Goal: Information Seeking & Learning: Learn about a topic

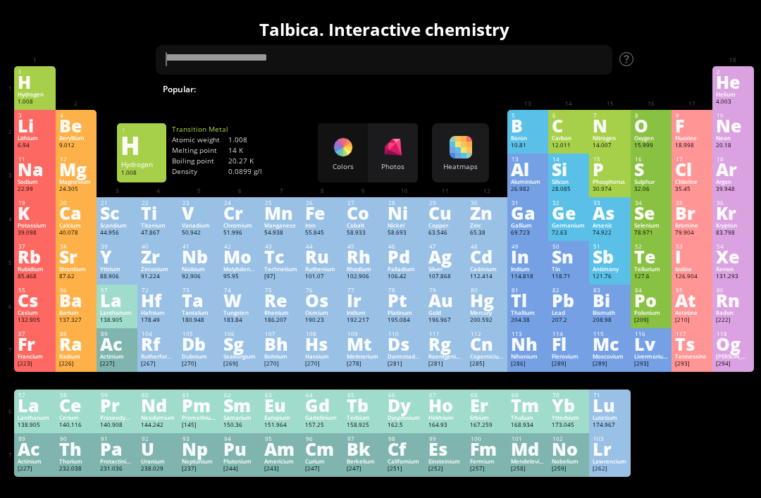
click at [399, 159] on div "Photos" at bounding box center [393, 152] width 50 height 59
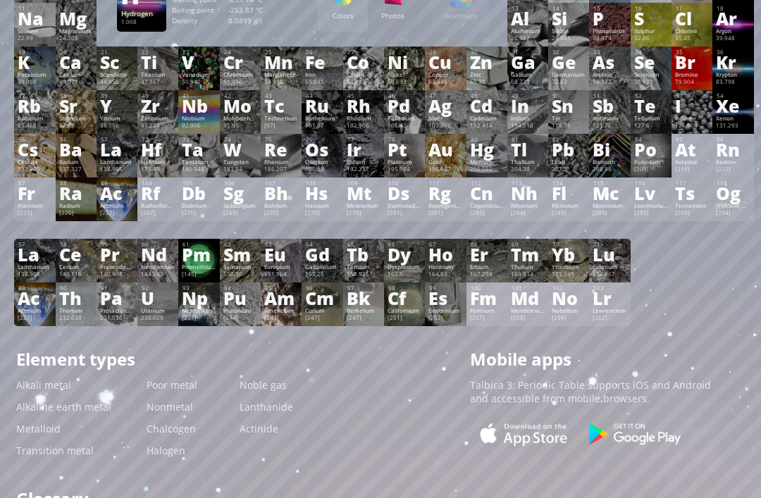
scroll to position [151, 0]
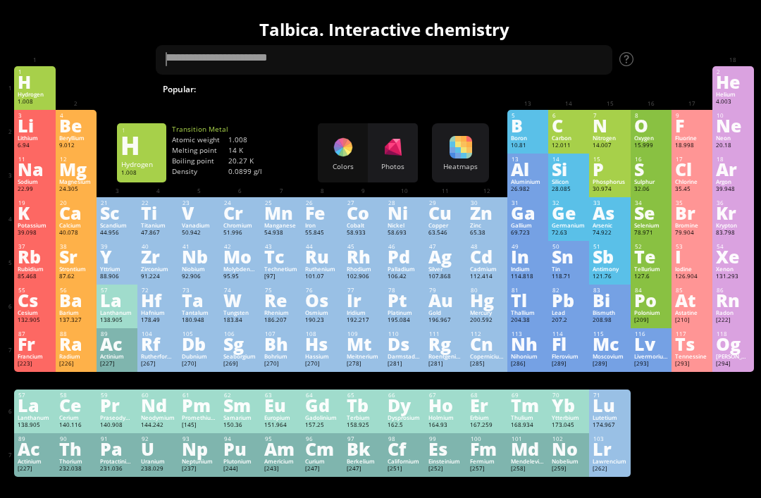
click at [392, 137] on div at bounding box center [393, 147] width 23 height 23
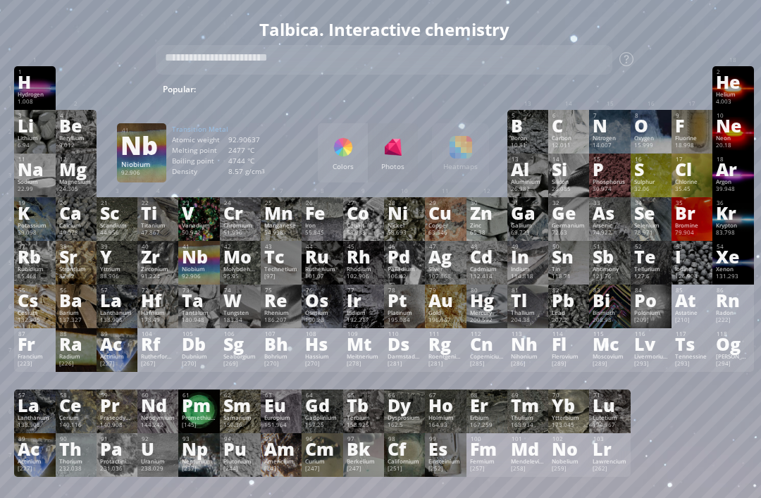
click at [193, 264] on div "Nb" at bounding box center [199, 257] width 34 height 16
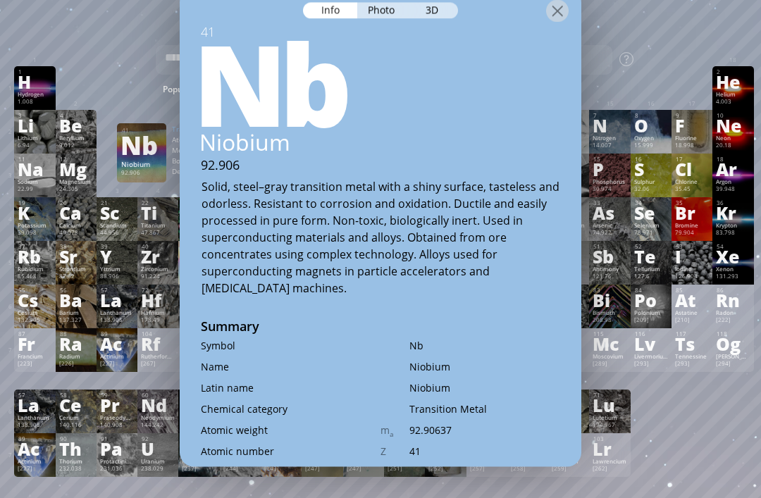
click at [135, 156] on div "Nb" at bounding box center [140, 145] width 41 height 23
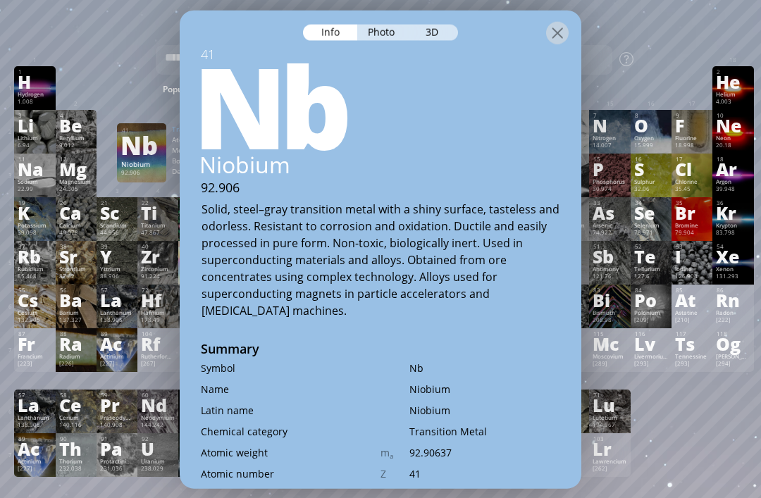
click at [434, 24] on div "3D" at bounding box center [432, 32] width 51 height 16
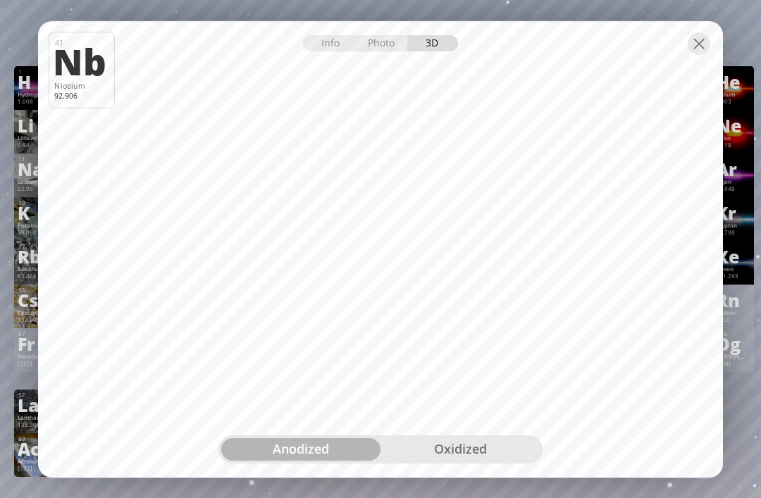
click at [414, 440] on div "oxidized" at bounding box center [459, 449] width 159 height 23
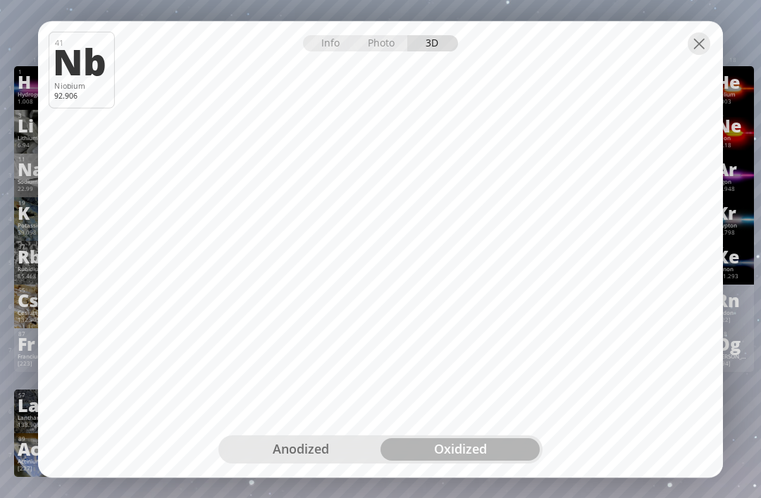
click at [342, 447] on div "anodized" at bounding box center [300, 449] width 159 height 23
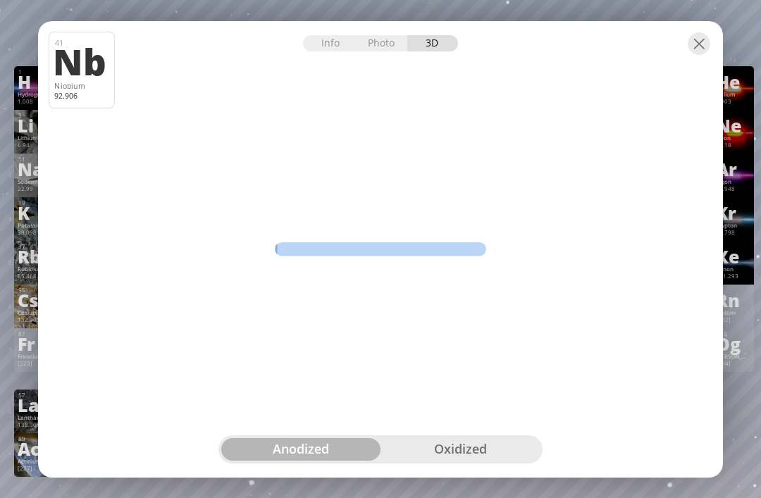
click at [353, 444] on div "anodized" at bounding box center [300, 449] width 159 height 23
click at [695, 48] on div at bounding box center [699, 43] width 23 height 23
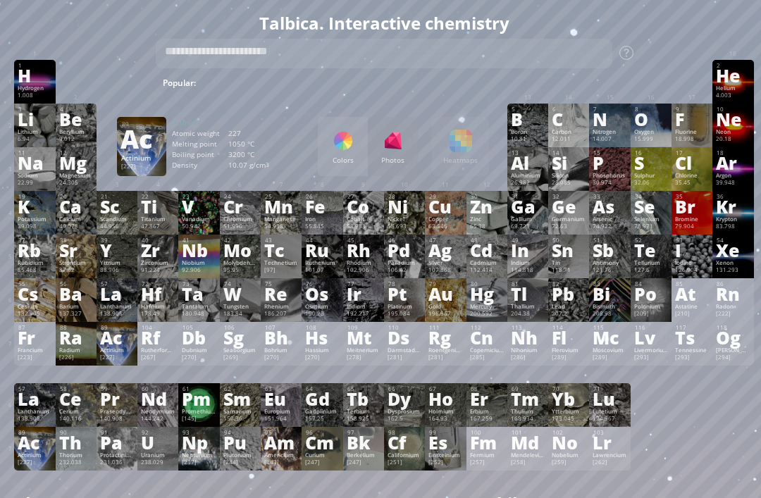
scroll to position [6, 0]
click at [112, 345] on div "Ac" at bounding box center [117, 338] width 34 height 16
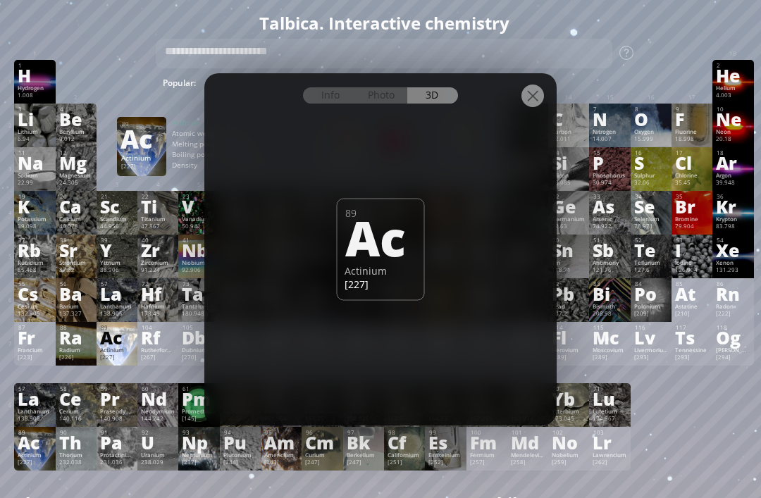
click at [441, 104] on div "Info Photo 3D" at bounding box center [380, 95] width 155 height 16
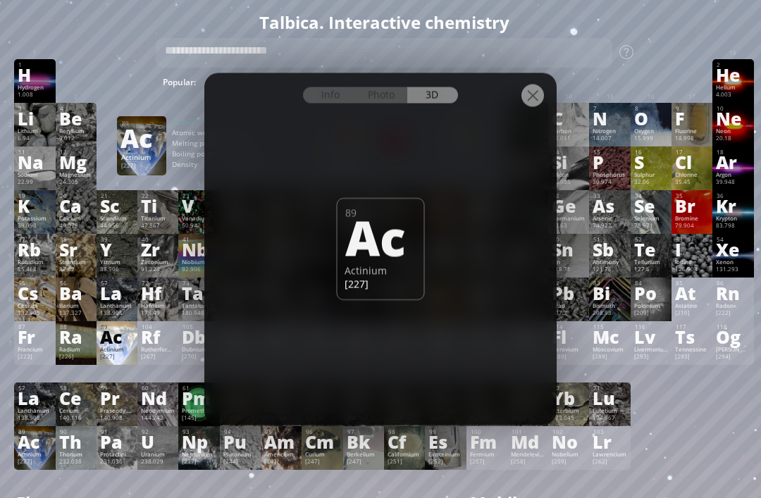
scroll to position [11, 0]
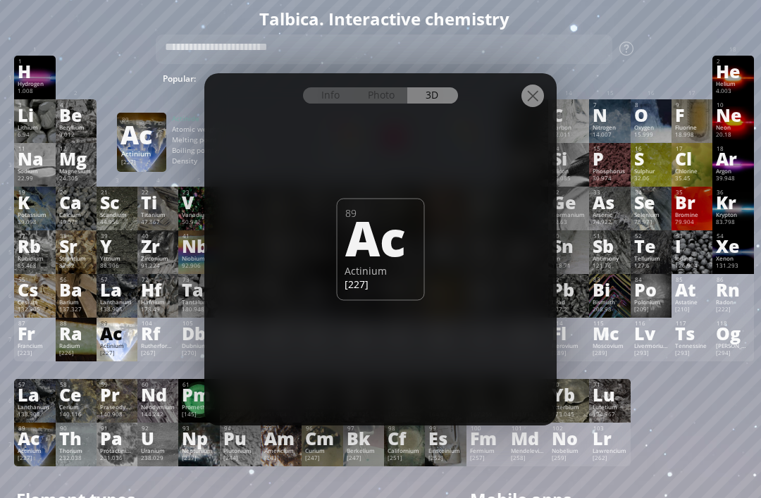
click at [531, 107] on div at bounding box center [532, 96] width 23 height 23
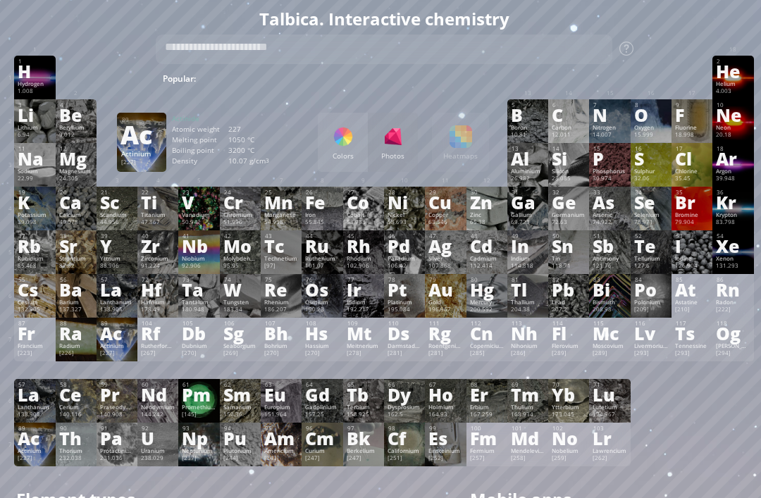
click at [192, 402] on div "Pm" at bounding box center [199, 395] width 34 height 16
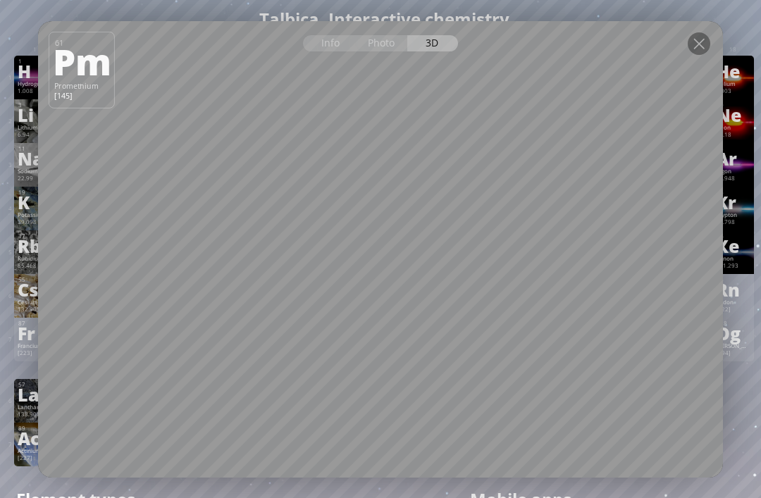
click at [697, 55] on div at bounding box center [699, 43] width 23 height 23
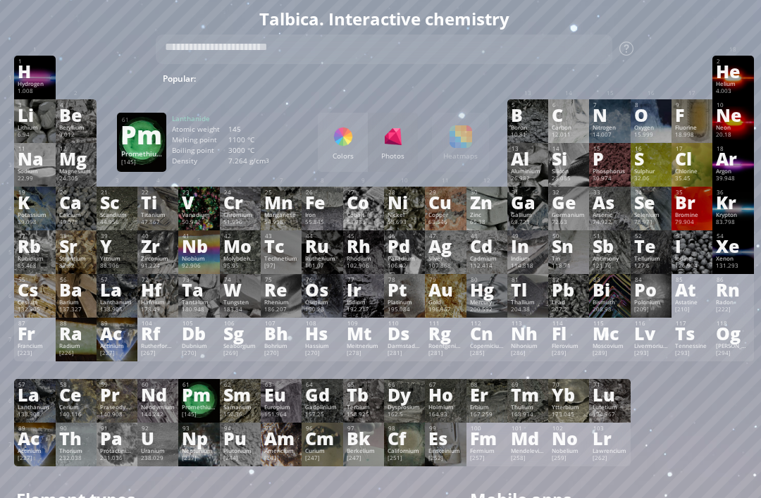
scroll to position [0, 0]
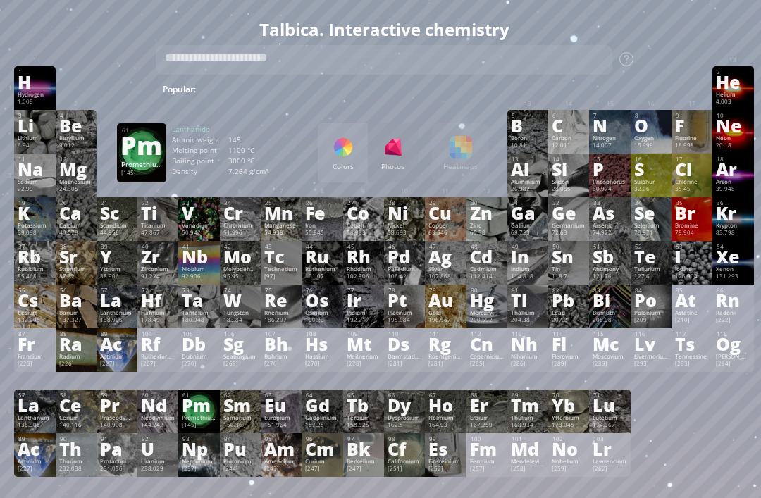
click at [209, 237] on div "50.942" at bounding box center [199, 233] width 34 height 8
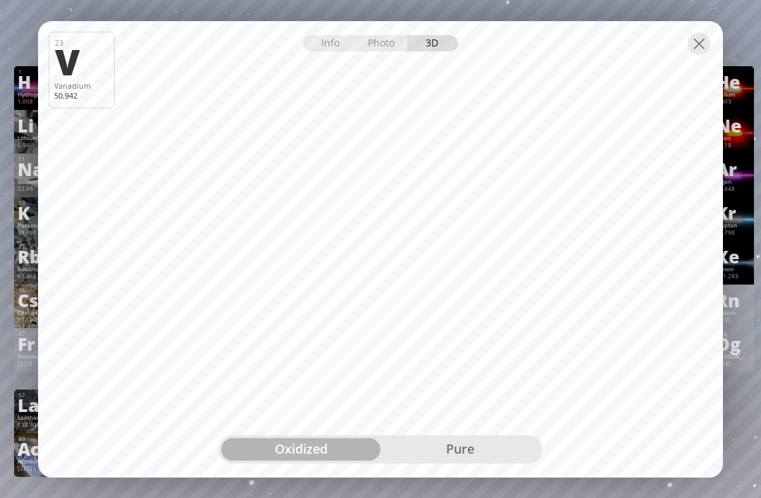
scroll to position [0, 4]
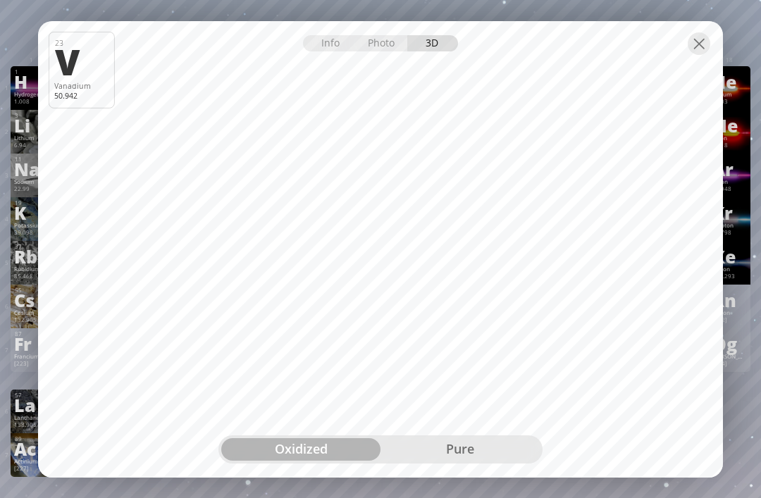
click at [459, 448] on div "pure" at bounding box center [459, 449] width 159 height 23
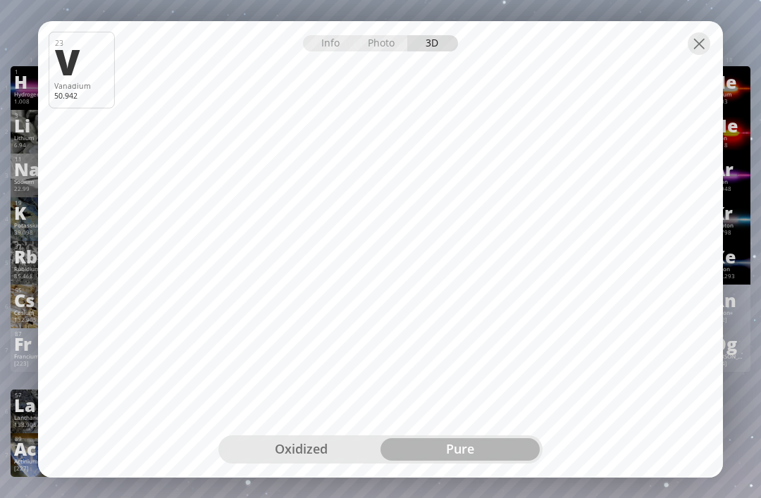
click at [354, 450] on div "oxidized" at bounding box center [300, 449] width 159 height 23
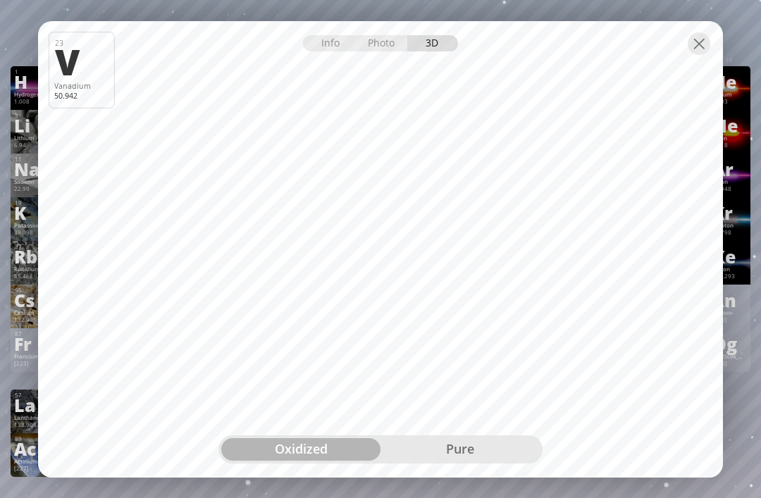
click at [693, 47] on div at bounding box center [699, 43] width 23 height 23
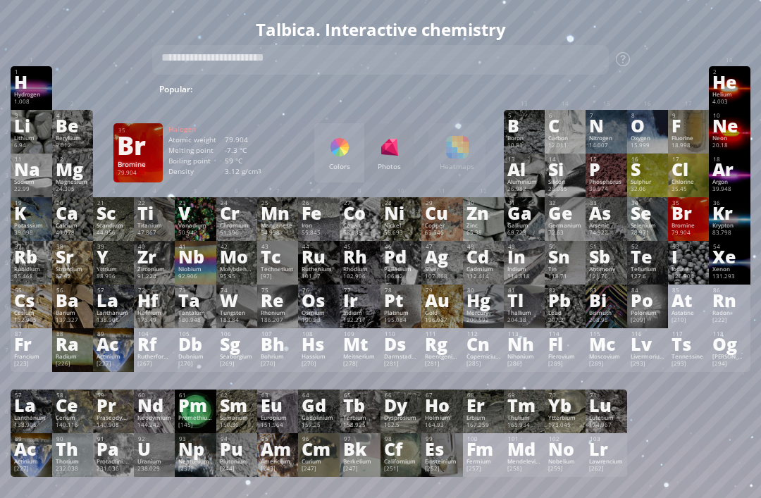
click at [683, 221] on div "Br" at bounding box center [688, 213] width 34 height 16
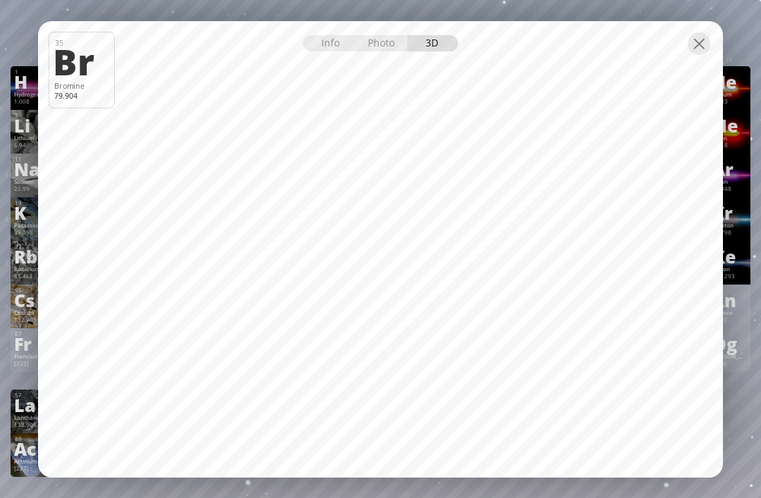
scroll to position [20, 4]
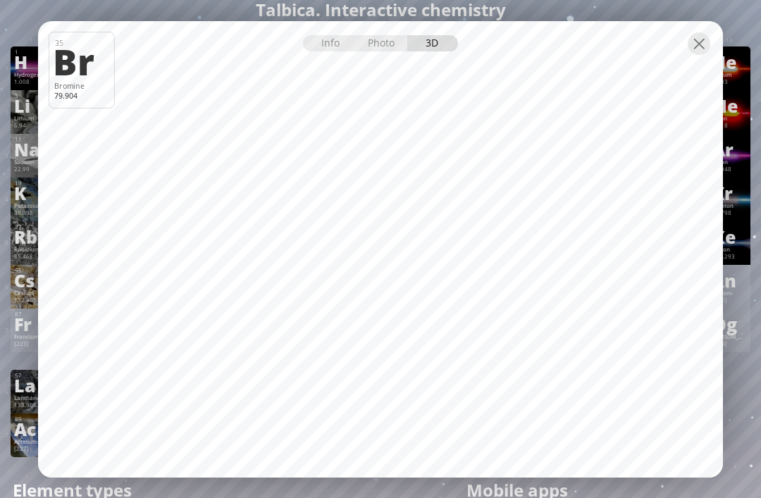
click at [701, 32] on div at bounding box center [699, 43] width 23 height 23
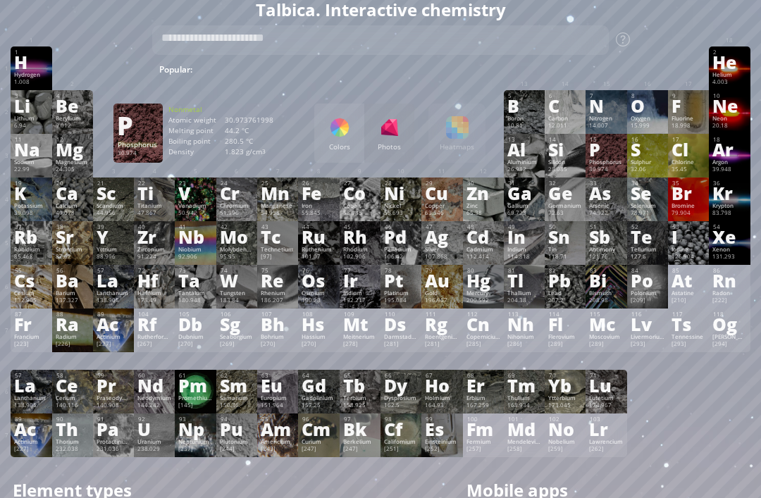
click at [604, 157] on div "P" at bounding box center [606, 150] width 34 height 16
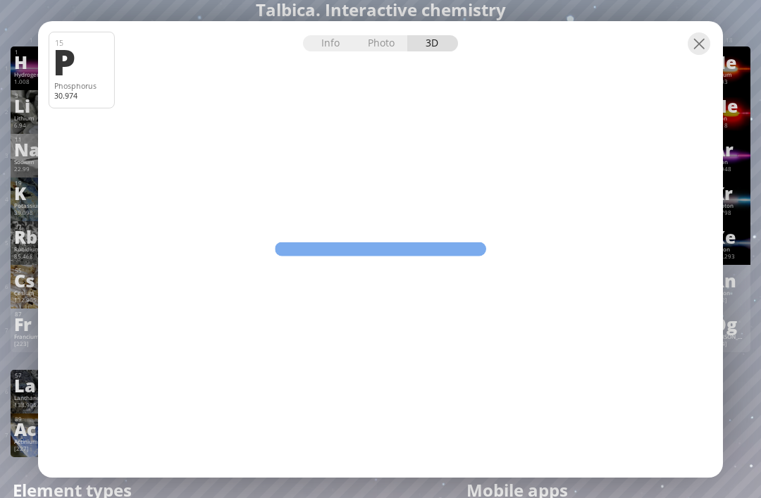
click at [438, 34] on div at bounding box center [380, 33] width 685 height 25
click at [439, 34] on div at bounding box center [380, 33] width 685 height 25
click at [691, 53] on div at bounding box center [699, 43] width 23 height 23
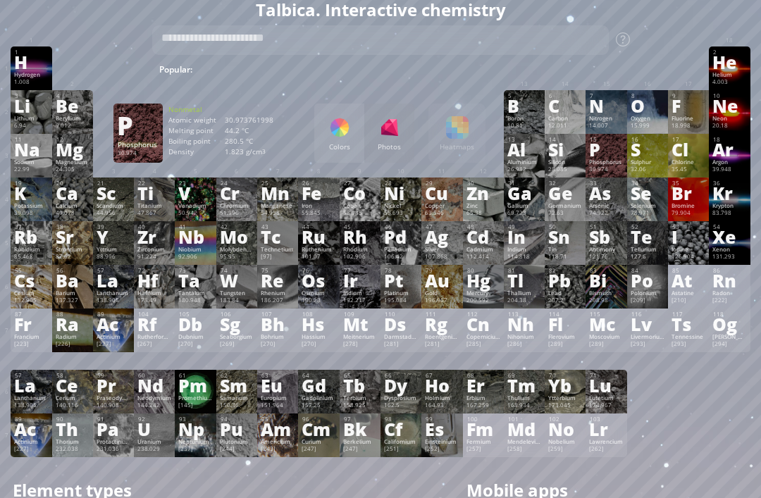
click at [698, 47] on div at bounding box center [688, 54] width 41 height 14
